Goal: Task Accomplishment & Management: Manage account settings

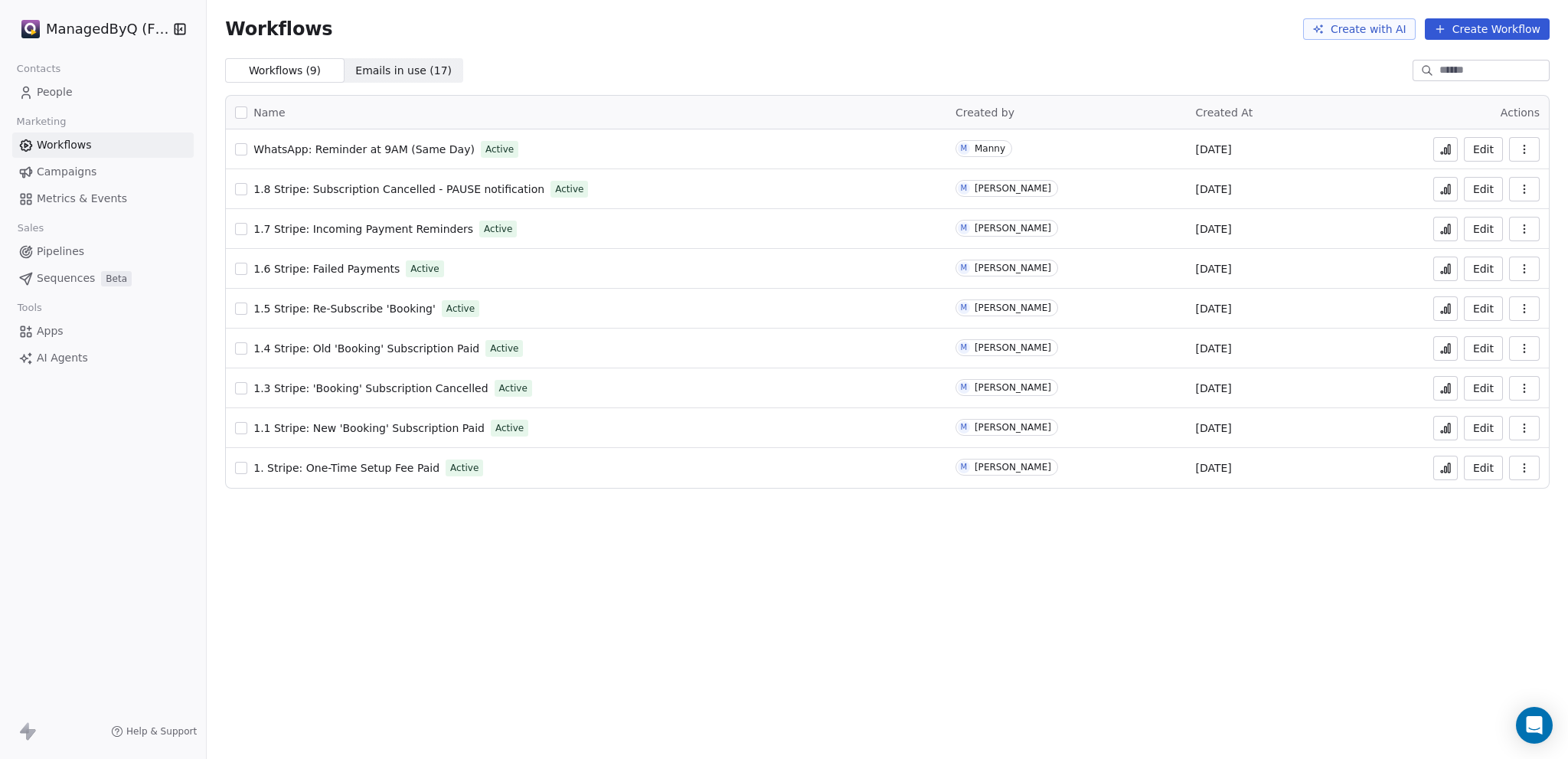
click at [72, 91] on link "People" at bounding box center [103, 92] width 181 height 25
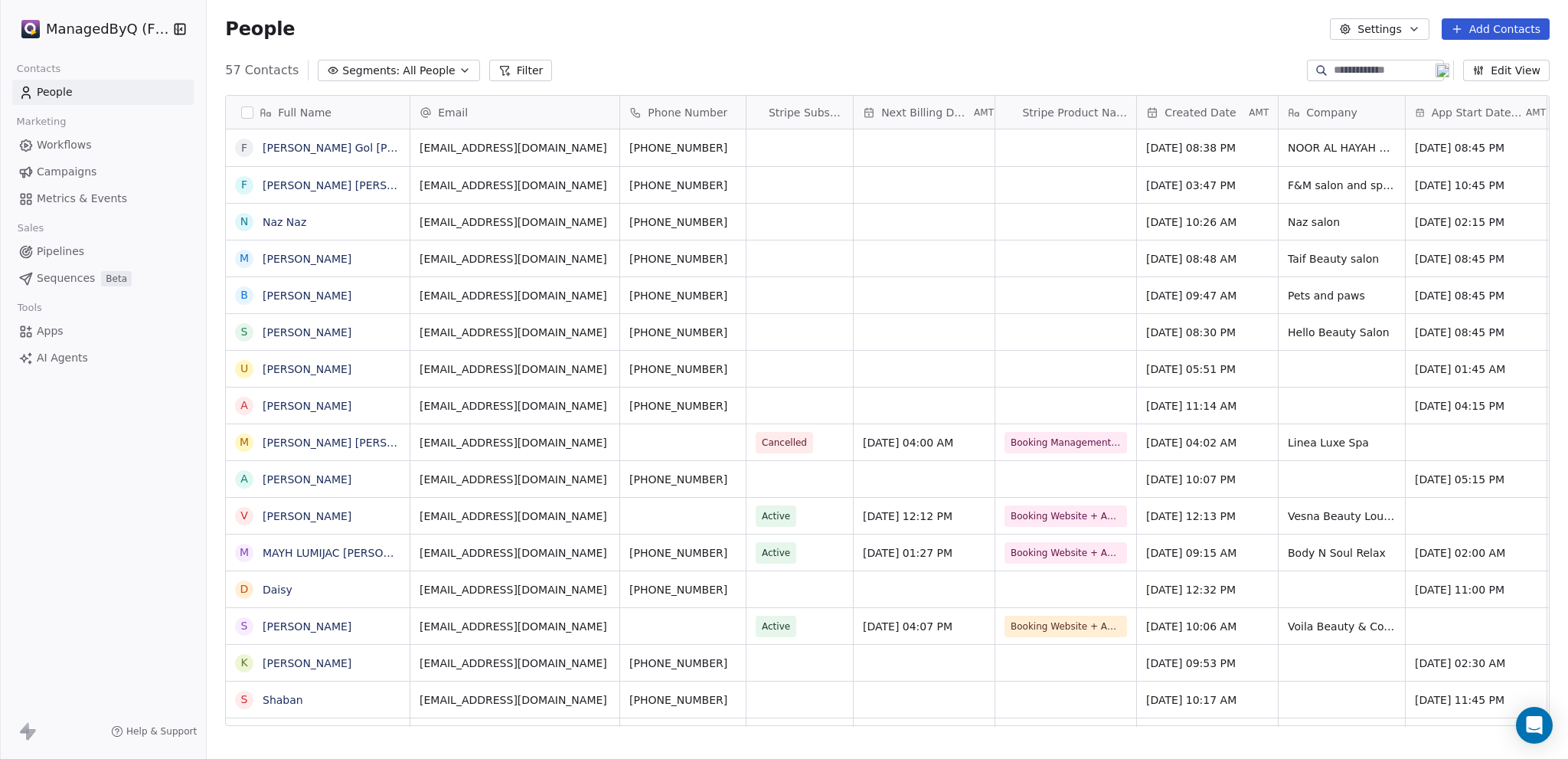
scroll to position [656, 1349]
click at [1515, 69] on button "Edit View" at bounding box center [1506, 69] width 86 height 21
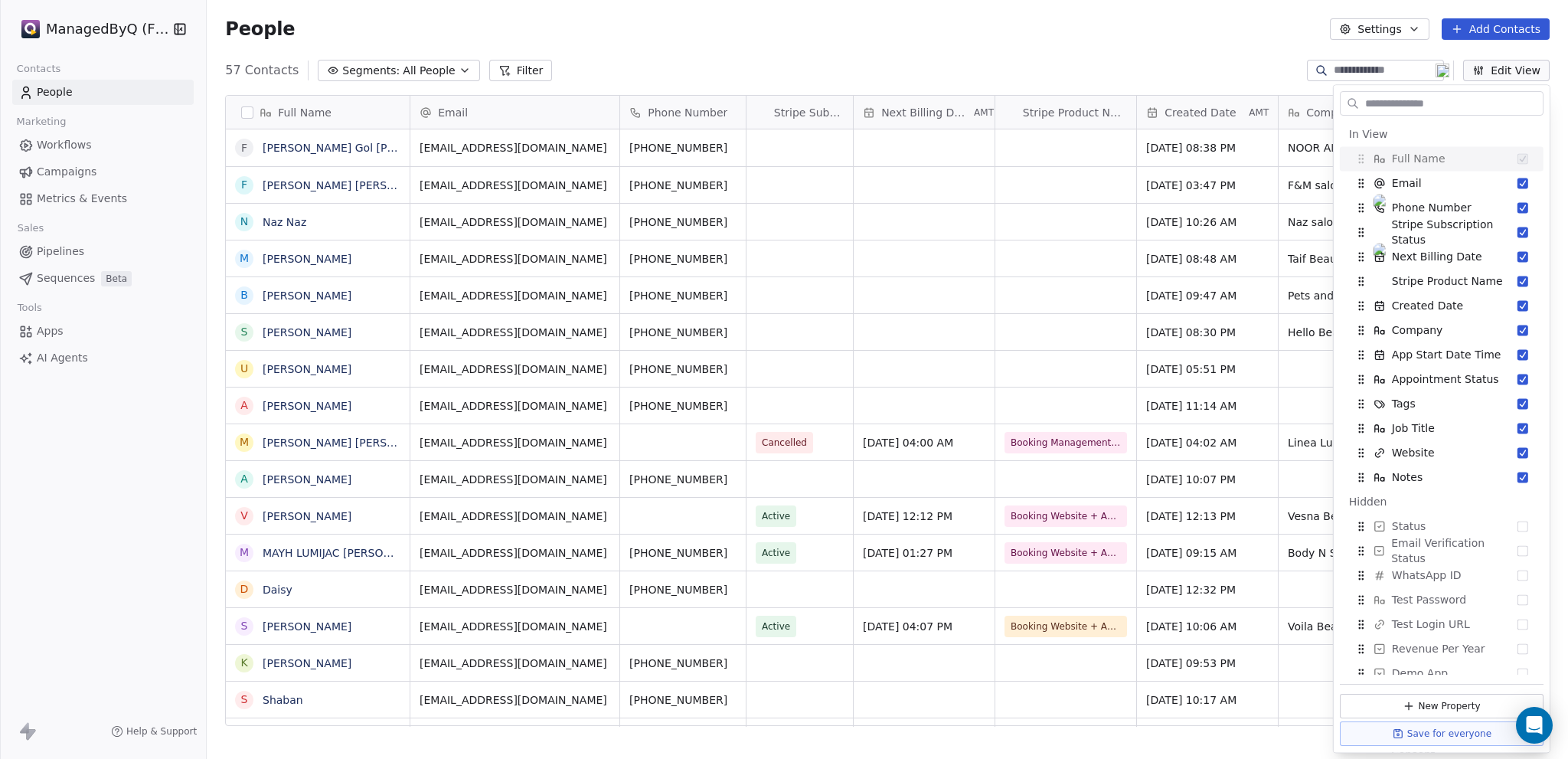
click at [1405, 108] on input "text" at bounding box center [1452, 103] width 180 height 22
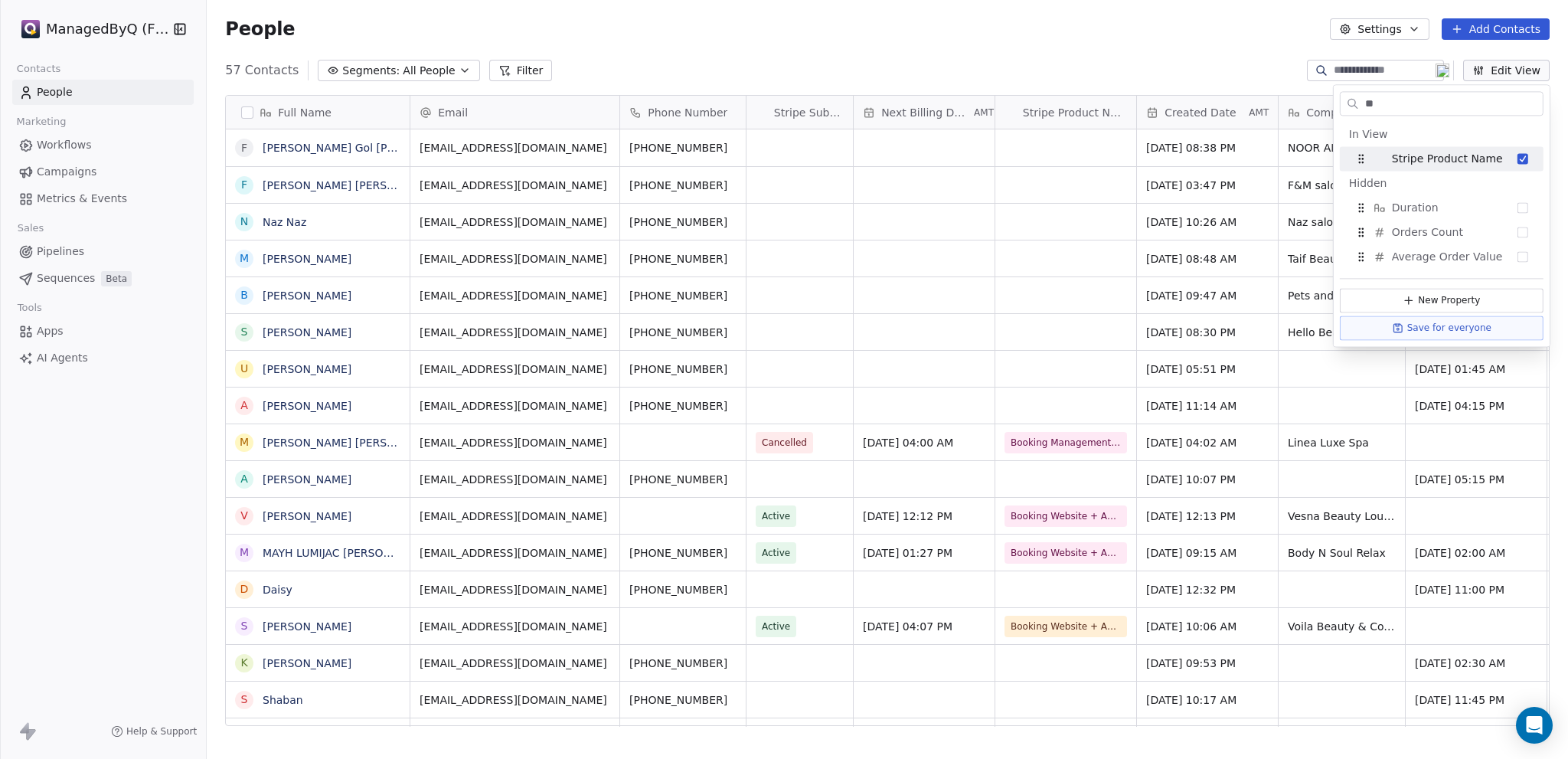
type input "*"
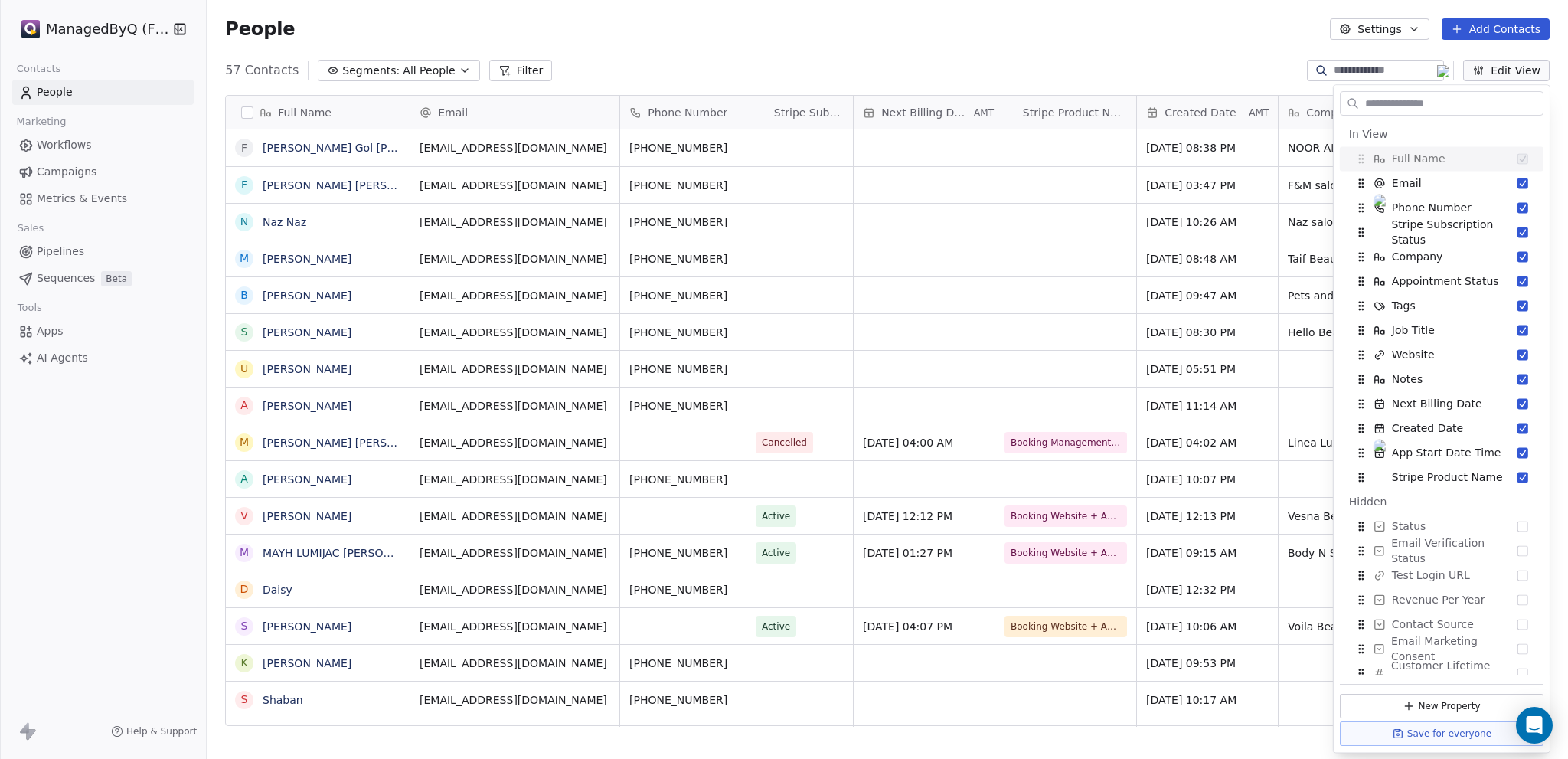
click at [1017, 31] on div "People Settings Add Contacts" at bounding box center [887, 29] width 1324 height 21
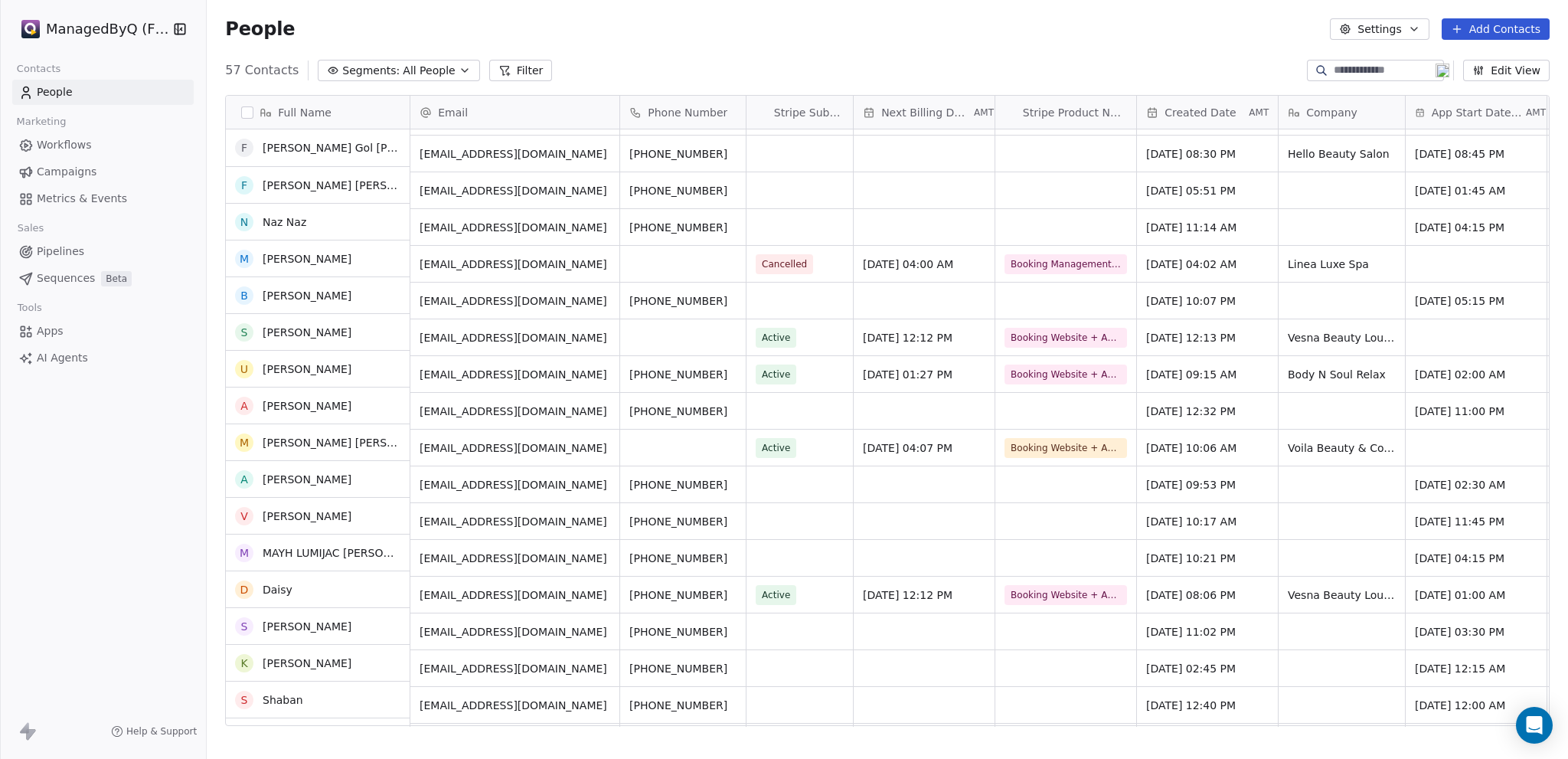
scroll to position [179, 0]
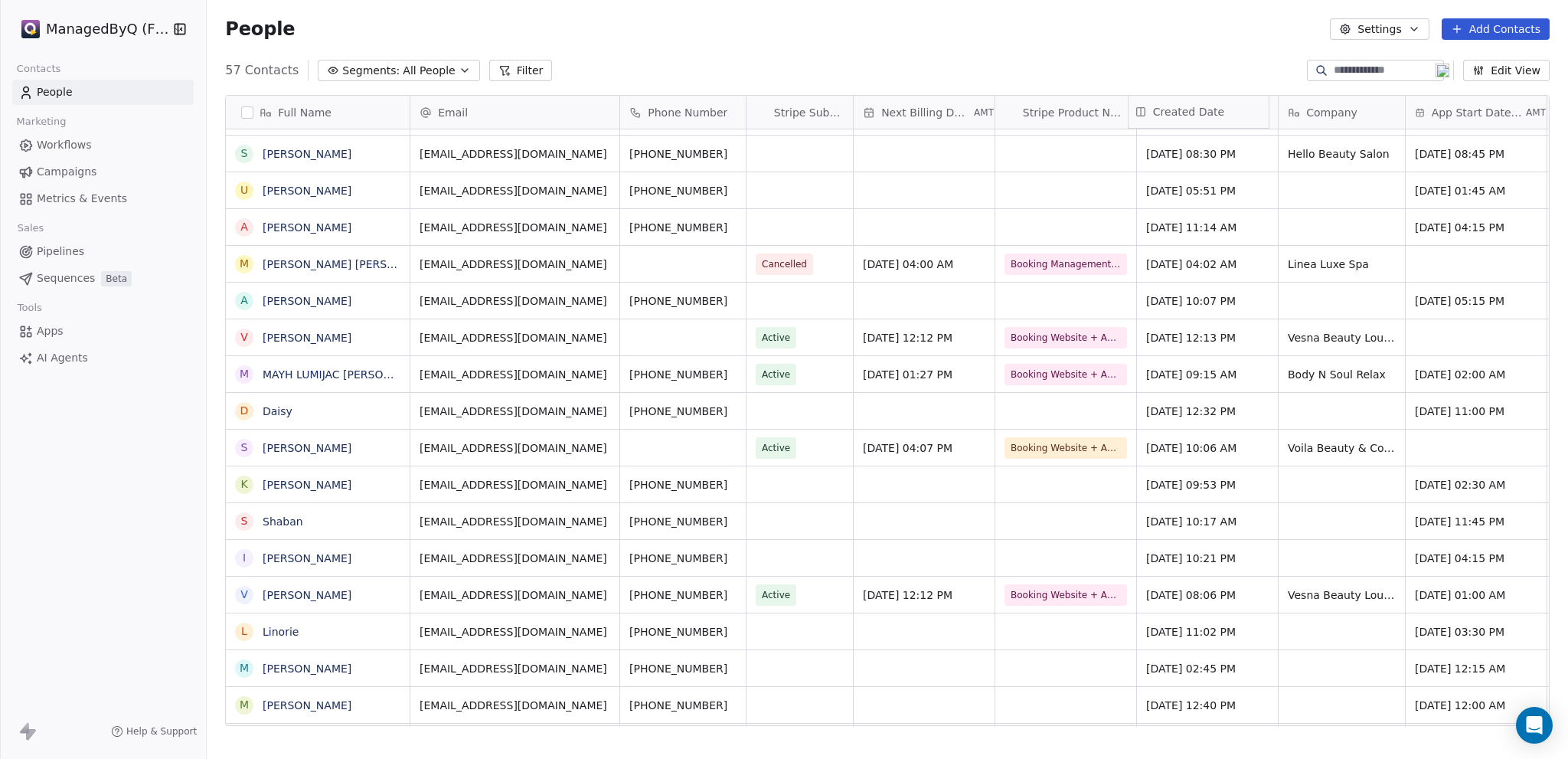
click at [1137, 97] on div "Full Name F [PERSON_NAME] [PERSON_NAME] F [PERSON_NAME] [PERSON_NAME] N Naz Naz…" at bounding box center [888, 411] width 1323 height 631
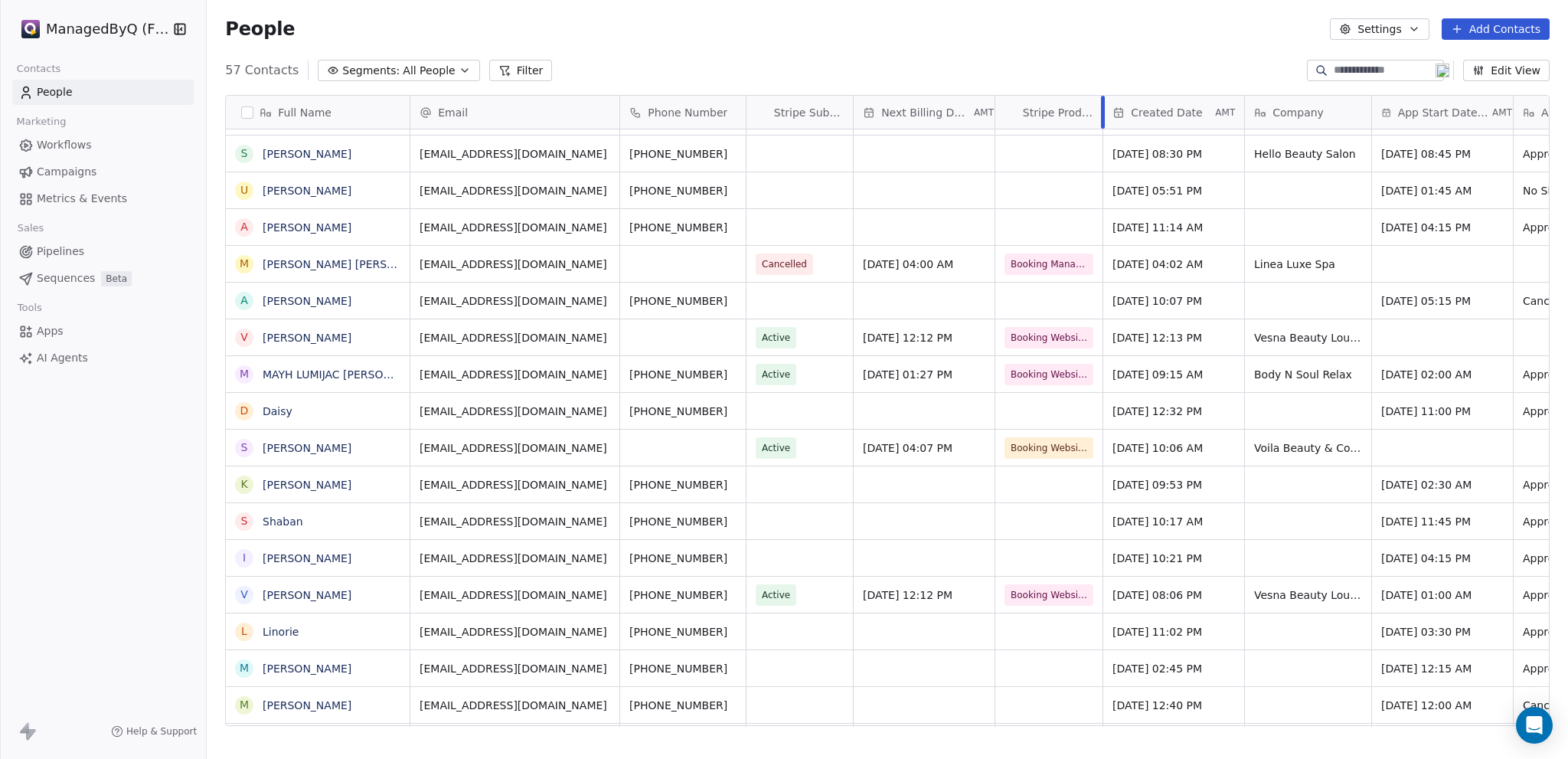
drag, startPoint x: 1135, startPoint y: 114, endPoint x: 1101, endPoint y: 114, distance: 34.0
click at [1101, 114] on div at bounding box center [1102, 112] width 4 height 33
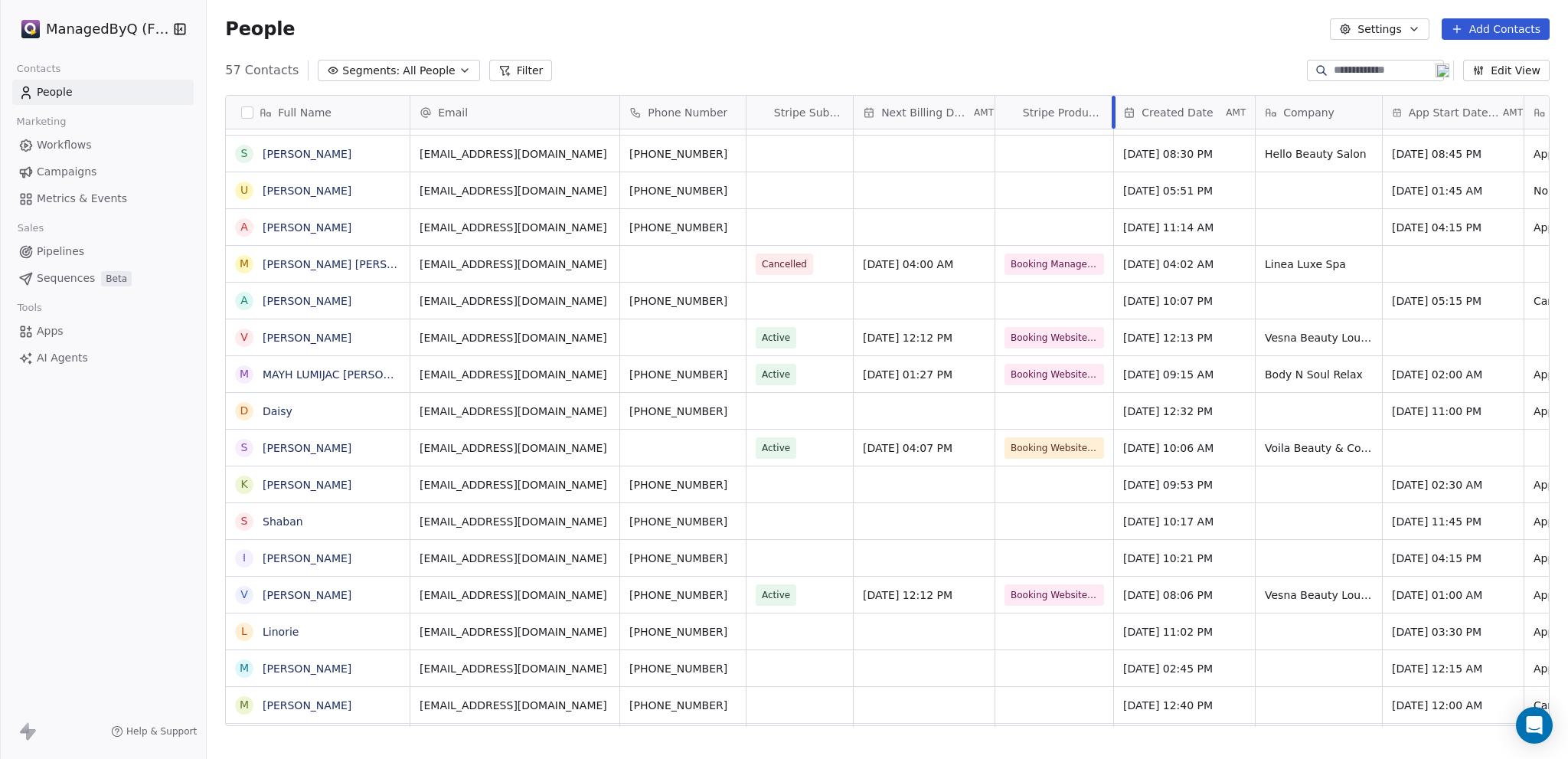
drag, startPoint x: 1100, startPoint y: 106, endPoint x: 1108, endPoint y: 109, distance: 8.5
click at [1111, 109] on div at bounding box center [1113, 112] width 4 height 33
click at [63, 167] on span "Campaigns" at bounding box center [66, 171] width 59 height 16
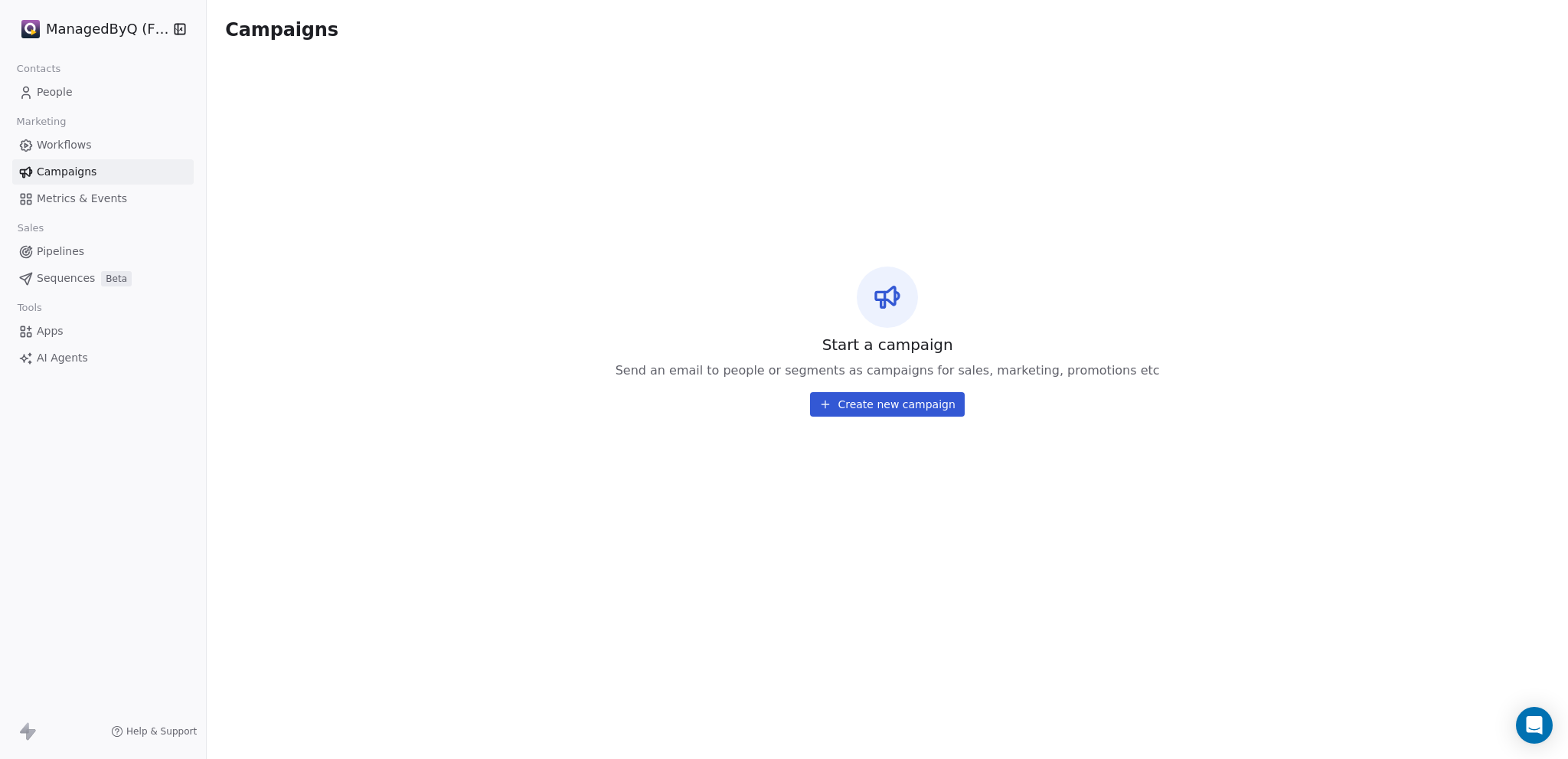
click at [56, 140] on span "Workflows" at bounding box center [64, 145] width 55 height 16
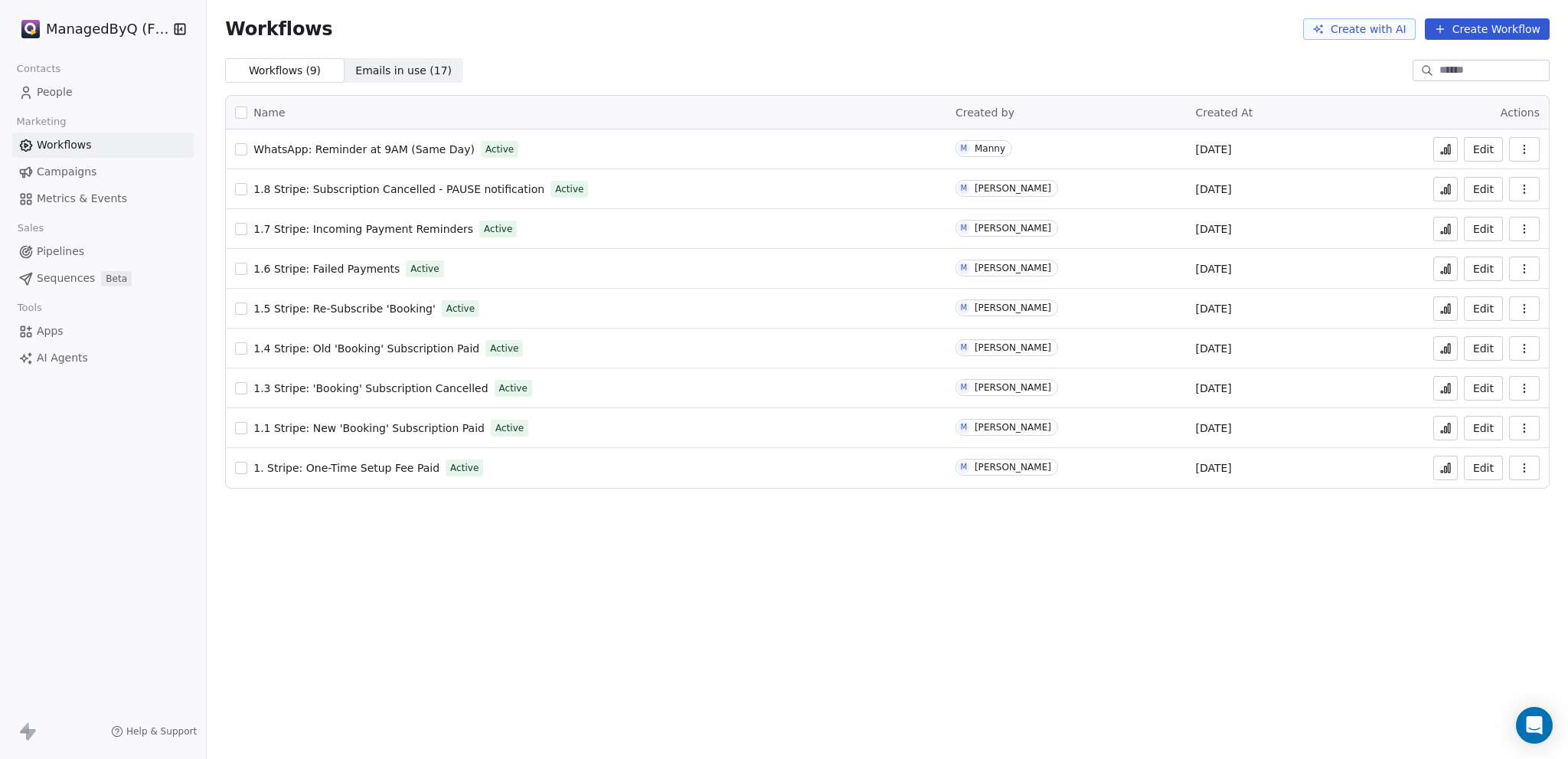
click at [344, 264] on span "1.6 Stripe: Failed Payments" at bounding box center [326, 269] width 147 height 12
